Goal: Information Seeking & Learning: Learn about a topic

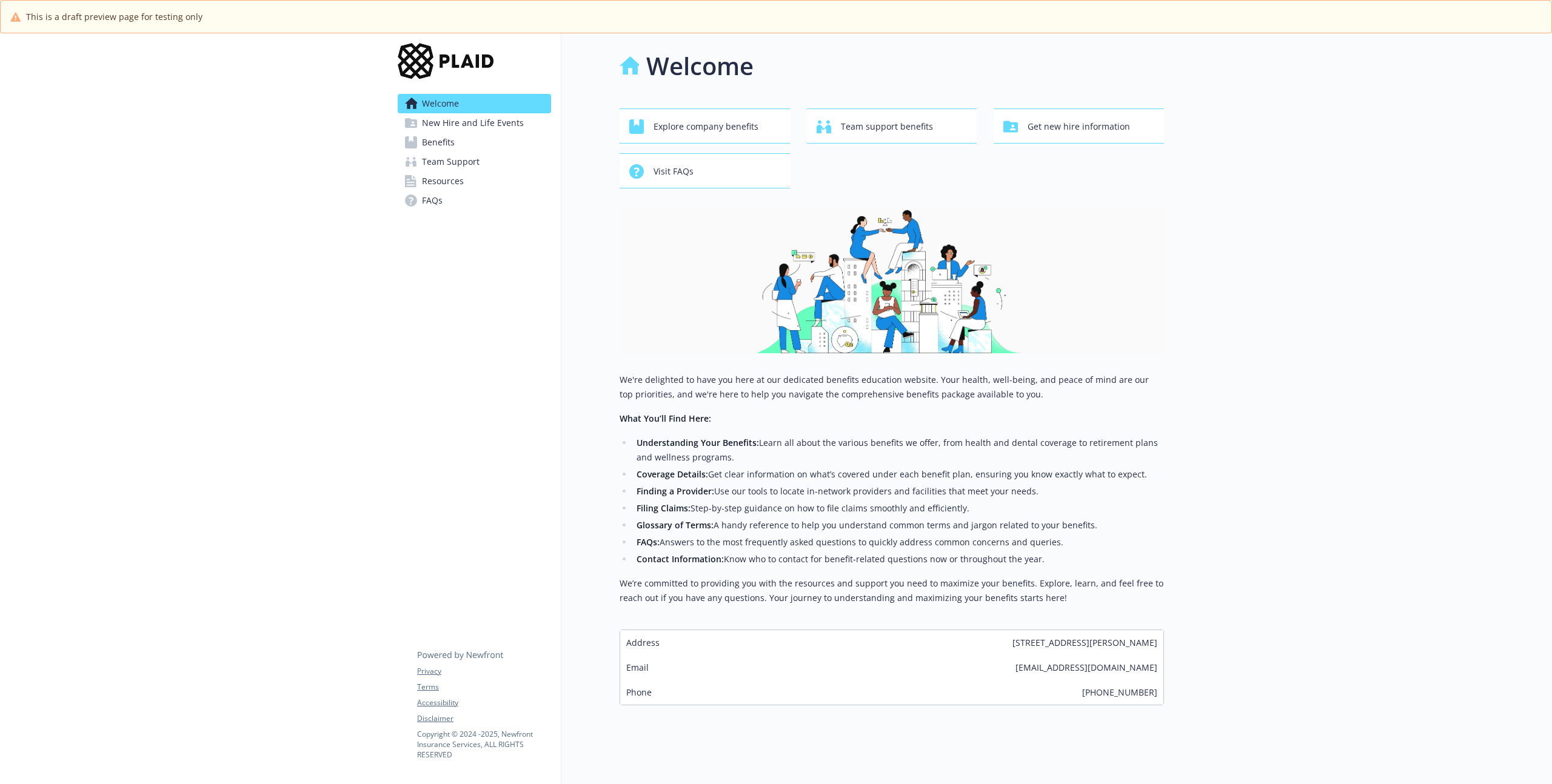
click at [448, 148] on span "Benefits" at bounding box center [438, 142] width 33 height 20
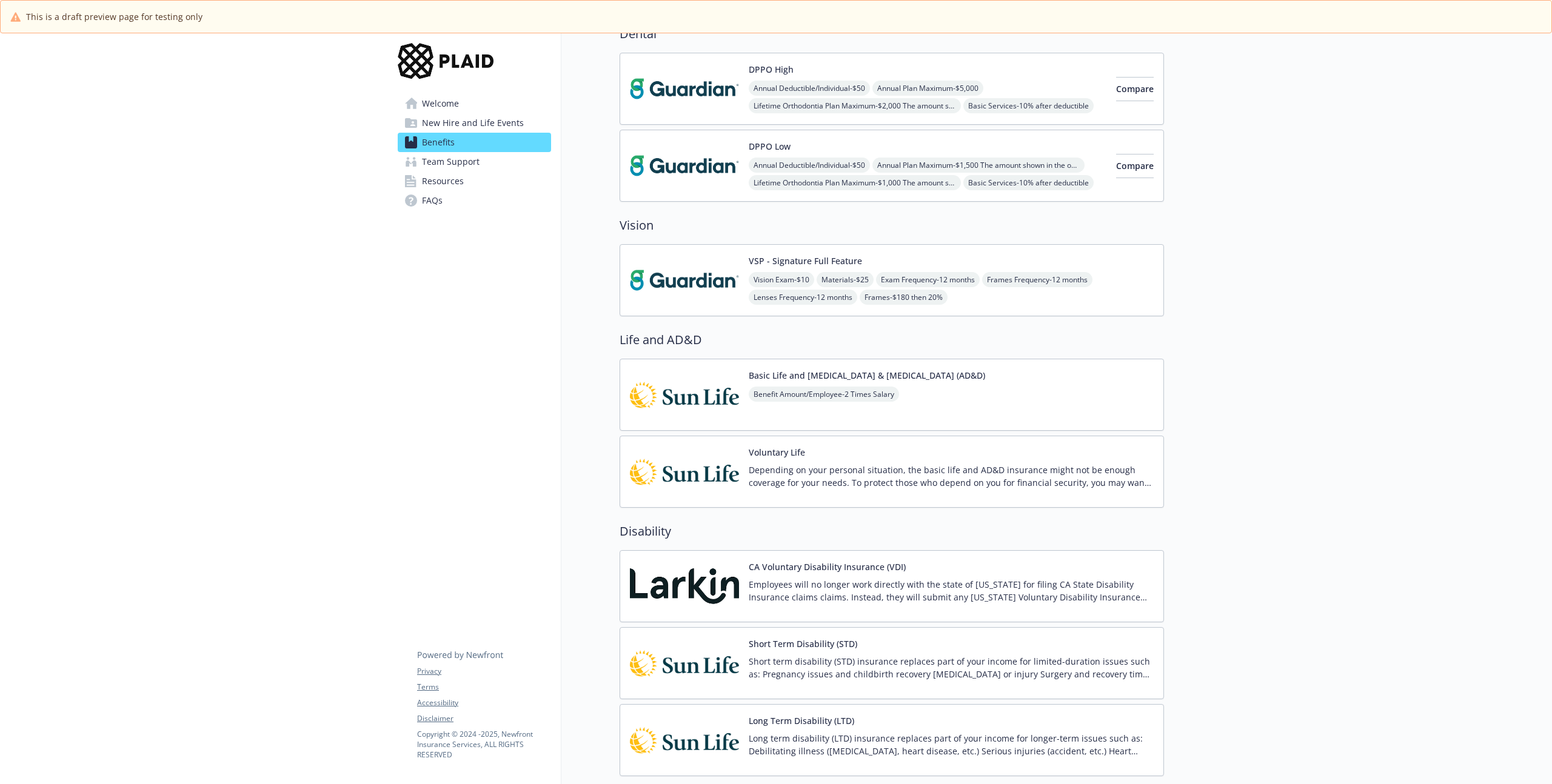
click at [859, 257] on button "VSP - Signature Full Feature" at bounding box center [805, 261] width 114 height 13
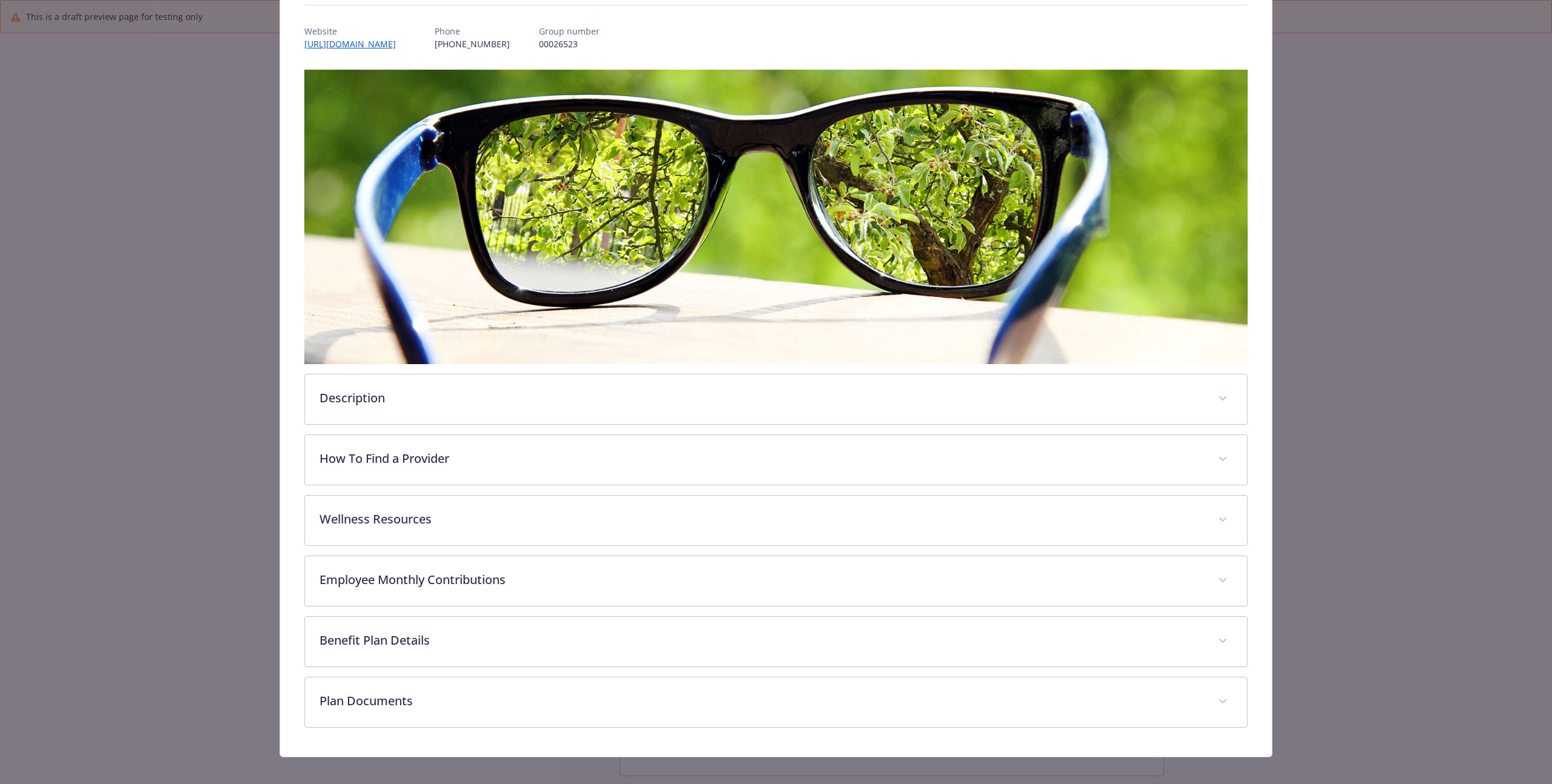
scroll to position [145, 0]
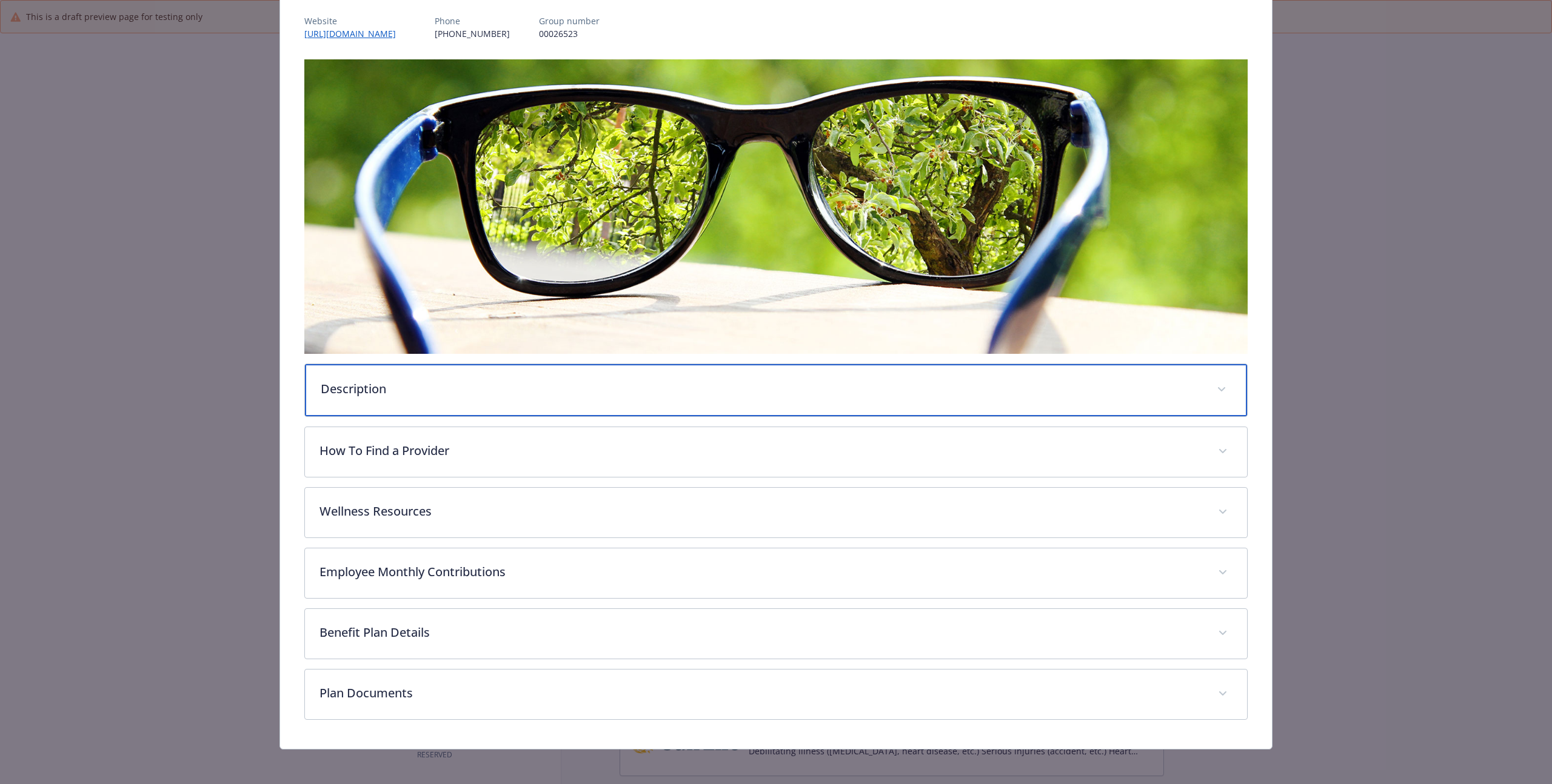
click at [545, 393] on p "Description" at bounding box center [762, 389] width 882 height 18
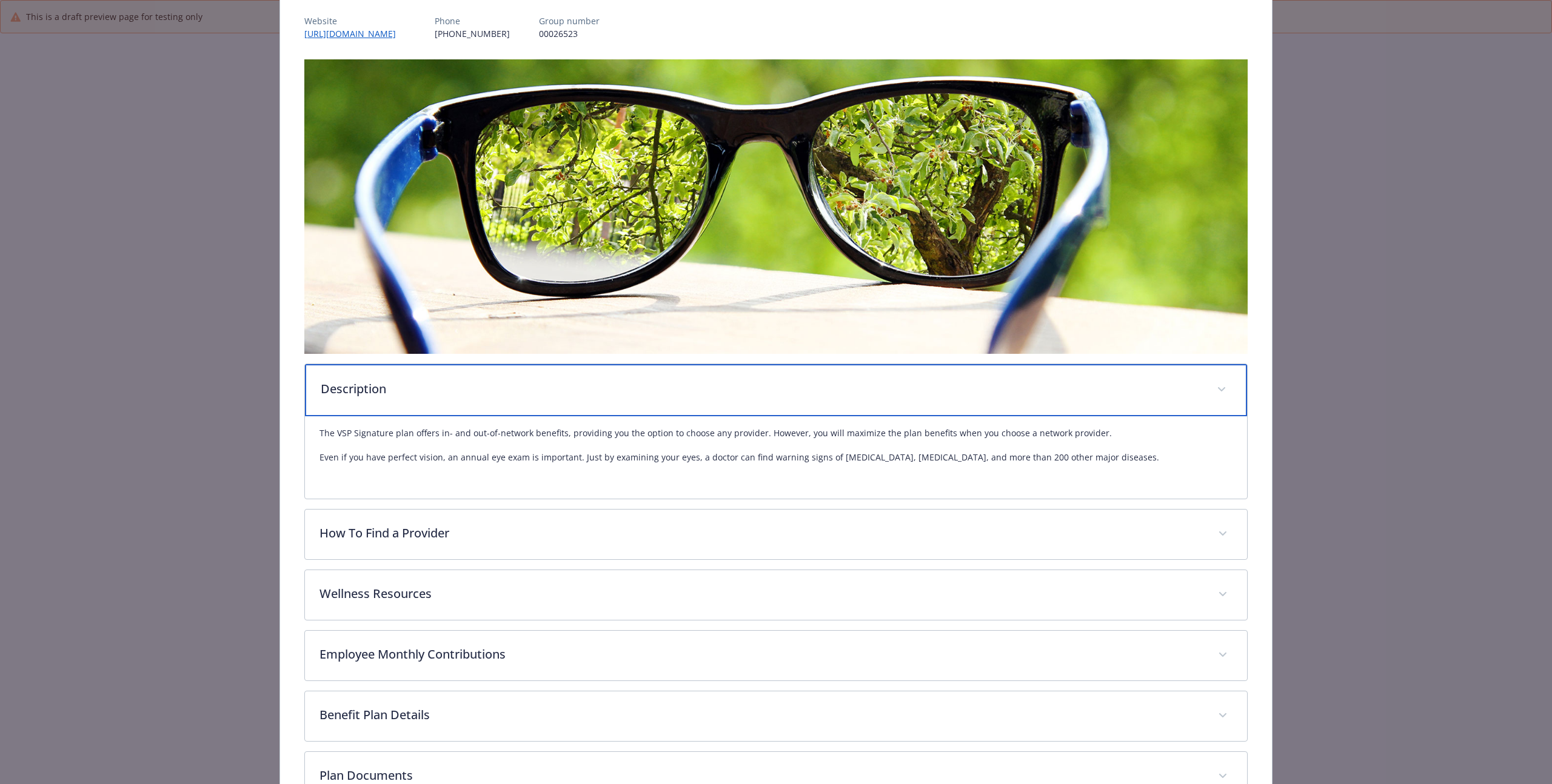
scroll to position [229, 0]
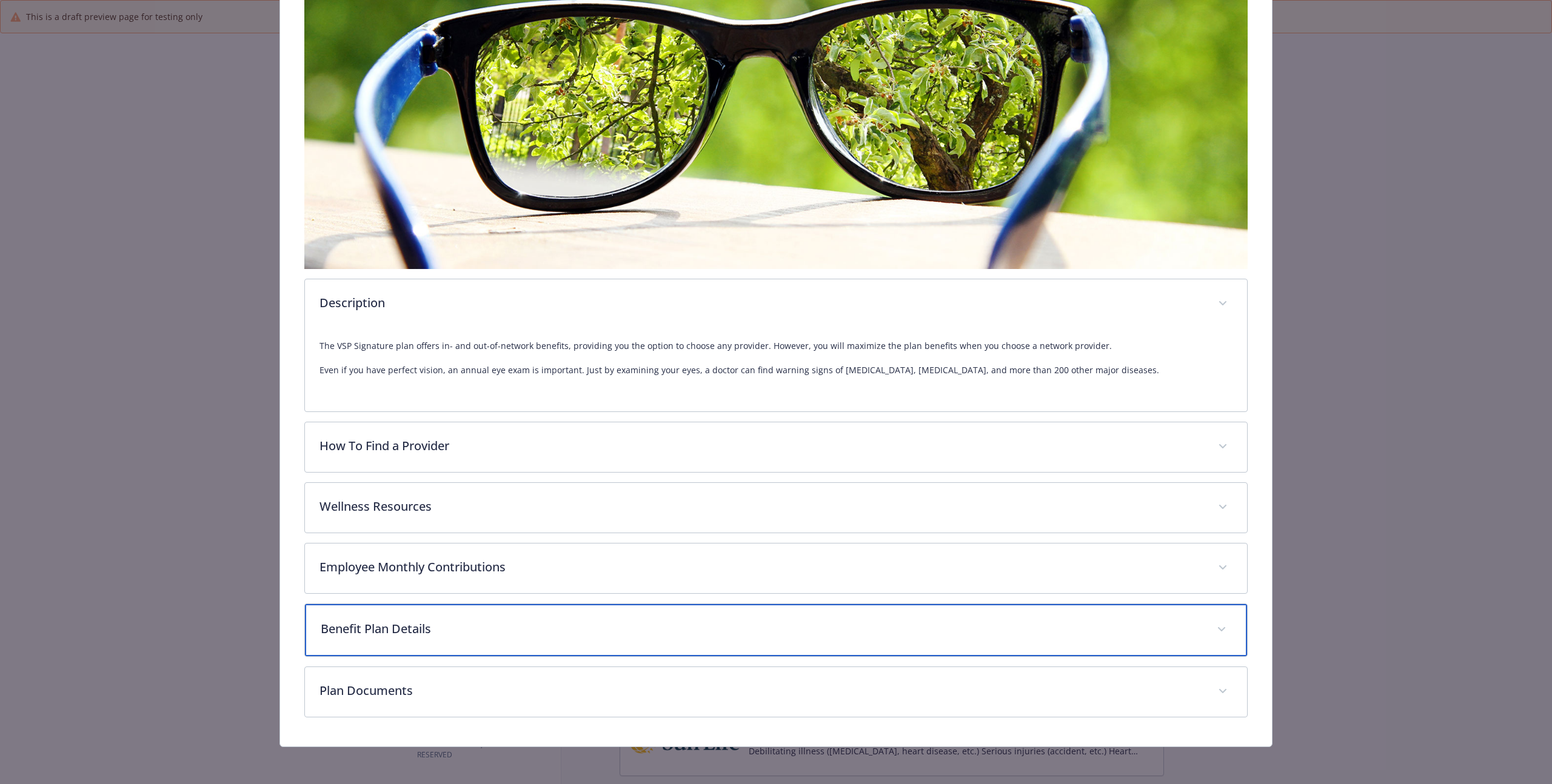
click at [394, 628] on p "Benefit Plan Details" at bounding box center [762, 629] width 882 height 18
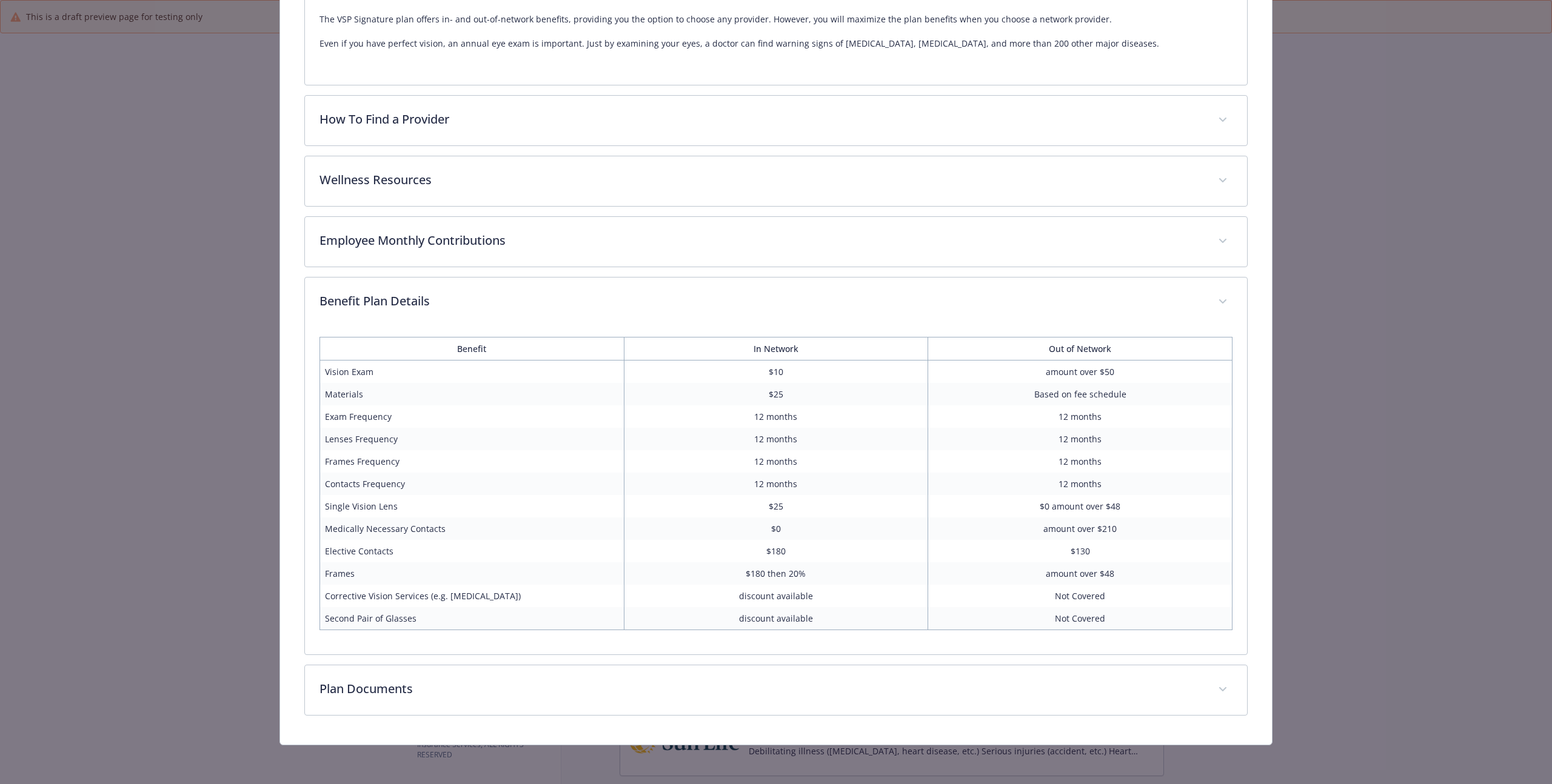
scroll to position [555, 0]
click at [554, 658] on div "Description The VSP Signature plan offers in- and out-of-network benefits, prov…" at bounding box center [776, 183] width 943 height 1068
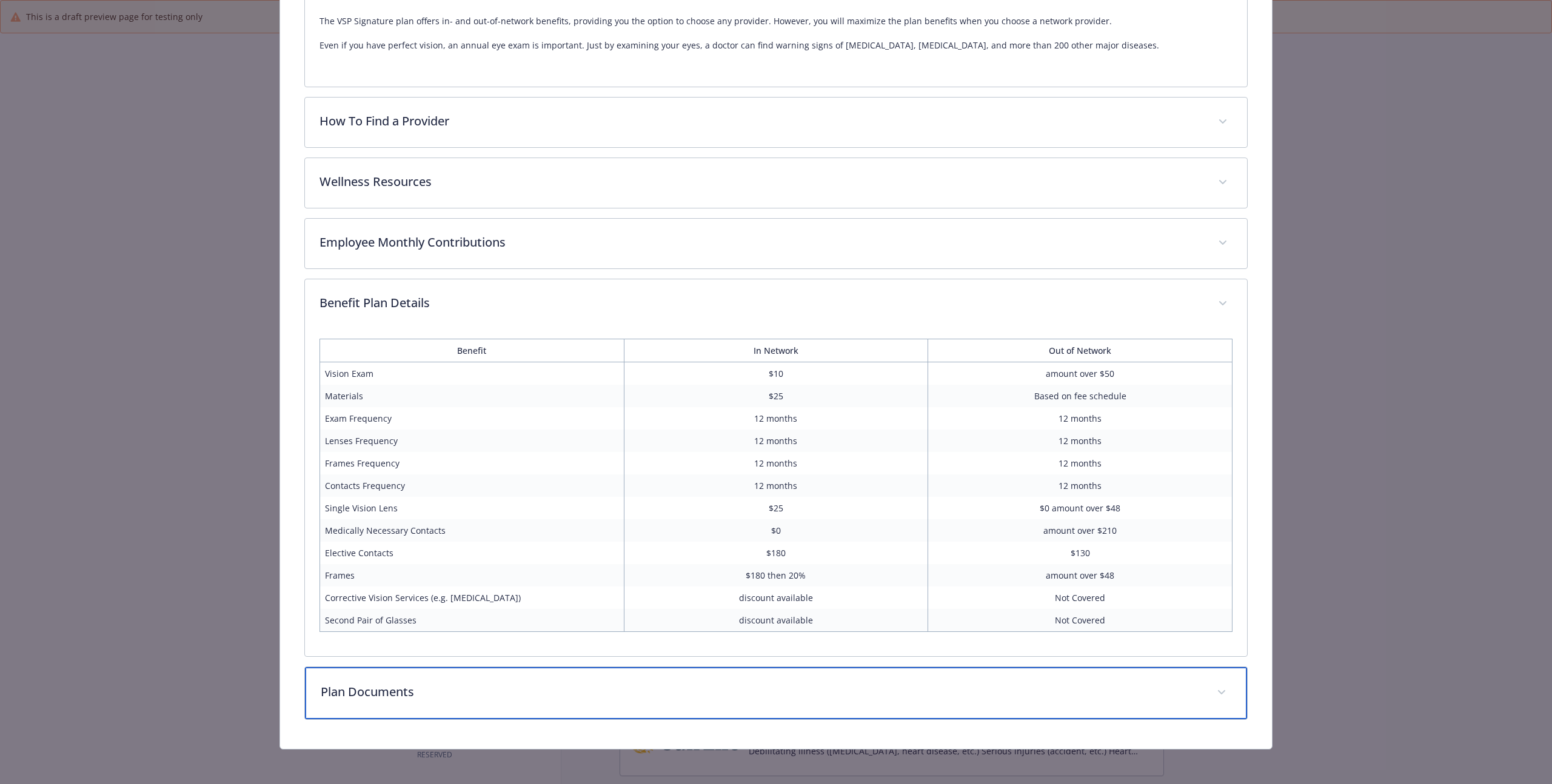
click at [510, 686] on p "Plan Documents" at bounding box center [762, 692] width 882 height 18
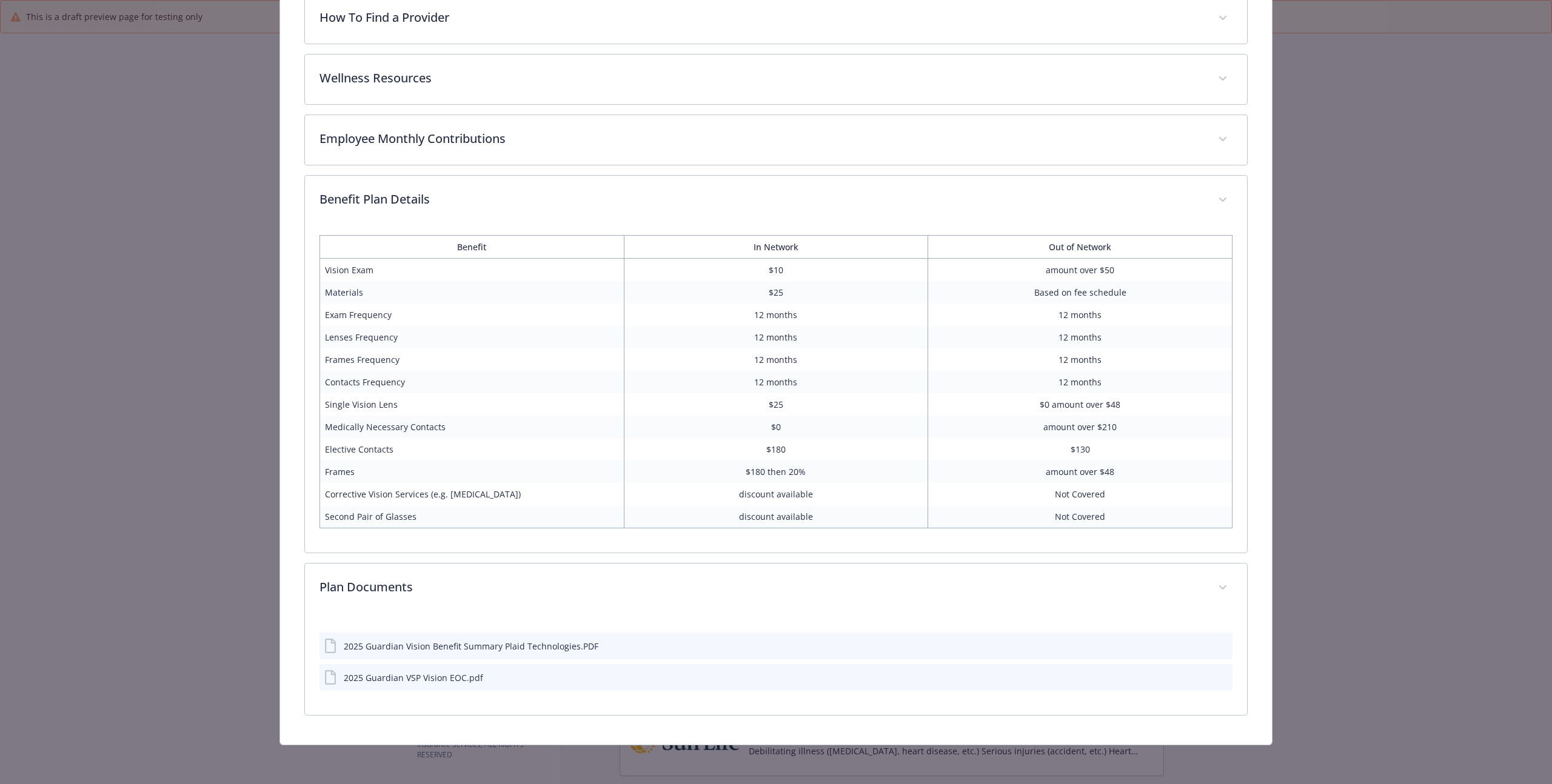
scroll to position [656, 0]
click at [429, 679] on div "2025 Guardian VSP Vision EOC.pdf" at bounding box center [414, 679] width 140 height 13
click at [453, 675] on div "2025 Guardian VSP Vision EOC.pdf" at bounding box center [414, 679] width 140 height 13
click at [1215, 678] on icon "preview file" at bounding box center [1221, 679] width 11 height 8
drag, startPoint x: 1162, startPoint y: 620, endPoint x: 1163, endPoint y: 631, distance: 11.0
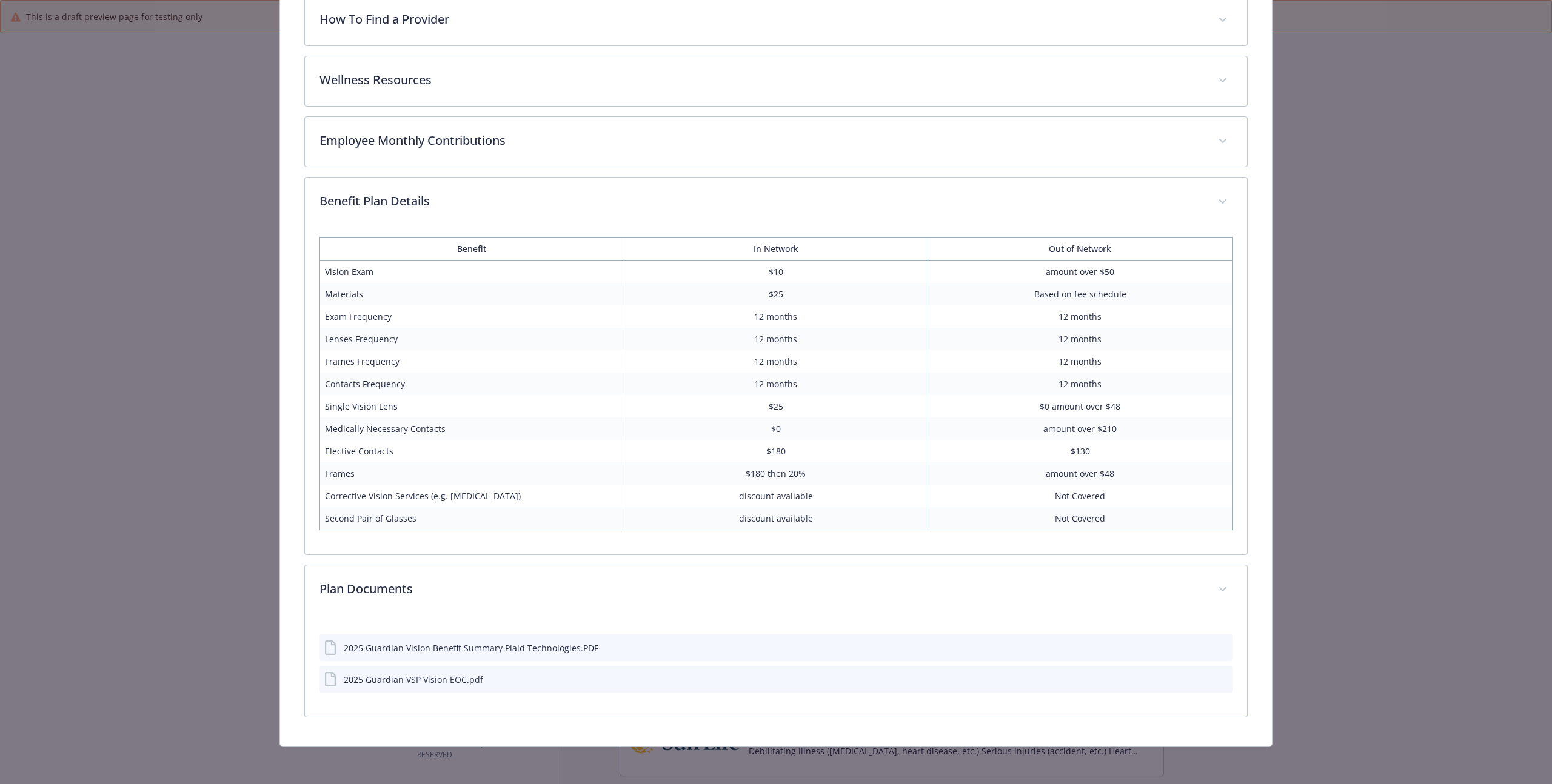
click at [1162, 620] on div "2025 Guardian Vision Benefit Summary Plaid Technologies.PDF 2025 Guardian VSP V…" at bounding box center [776, 658] width 913 height 87
click at [1157, 656] on div "2025 Guardian Vision Benefit Summary Plaid Technologies.PDF" at bounding box center [776, 648] width 913 height 27
click at [1221, 649] on div "2025 Guardian Vision Benefit Summary Plaid Technologies.PDF" at bounding box center [776, 648] width 913 height 27
click at [1215, 647] on icon "preview file" at bounding box center [1221, 647] width 11 height 8
